Goal: Transaction & Acquisition: Purchase product/service

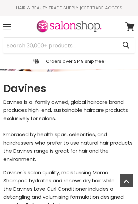
select select "manual"
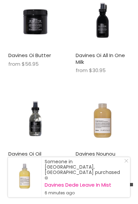
scroll to position [405, 0]
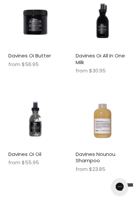
click at [100, 124] on img "Main content" at bounding box center [103, 120] width 54 height 54
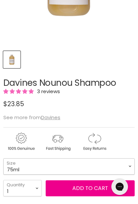
click at [126, 167] on select "75ml 250ml 1 Litre" at bounding box center [68, 166] width 131 height 16
select select "250ml"
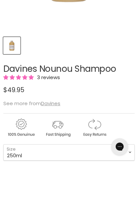
scroll to position [182, 0]
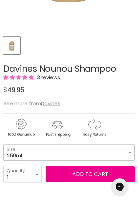
click at [127, 154] on select "75ml 250ml 1 Litre" at bounding box center [68, 152] width 131 height 16
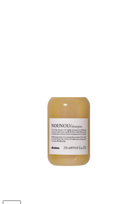
scroll to position [0, 0]
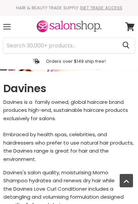
select select "manual"
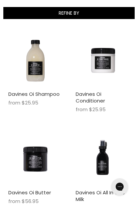
click at [36, 66] on img "Main content" at bounding box center [35, 60] width 54 height 54
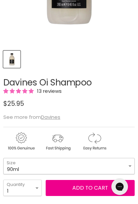
click at [126, 168] on select "90ml 280ml 1 Litre" at bounding box center [68, 166] width 131 height 16
click at [126, 165] on select "90ml 280ml 1 Litre" at bounding box center [68, 166] width 131 height 16
select select "1 Litre"
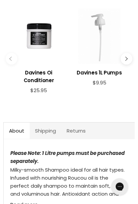
scroll to position [404, 0]
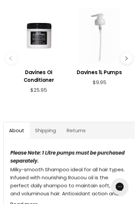
click at [39, 84] on h3 "Davines Oi Conditioner" at bounding box center [38, 75] width 55 height 15
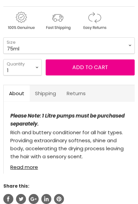
scroll to position [287, 0]
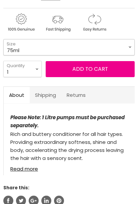
click at [129, 46] on select "75ml 250ml 1 Litre" at bounding box center [68, 47] width 131 height 16
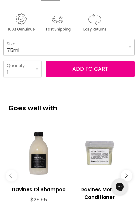
scroll to position [0, 0]
select select "250ml"
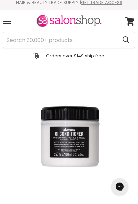
scroll to position [6, 0]
